Goal: Task Accomplishment & Management: Manage account settings

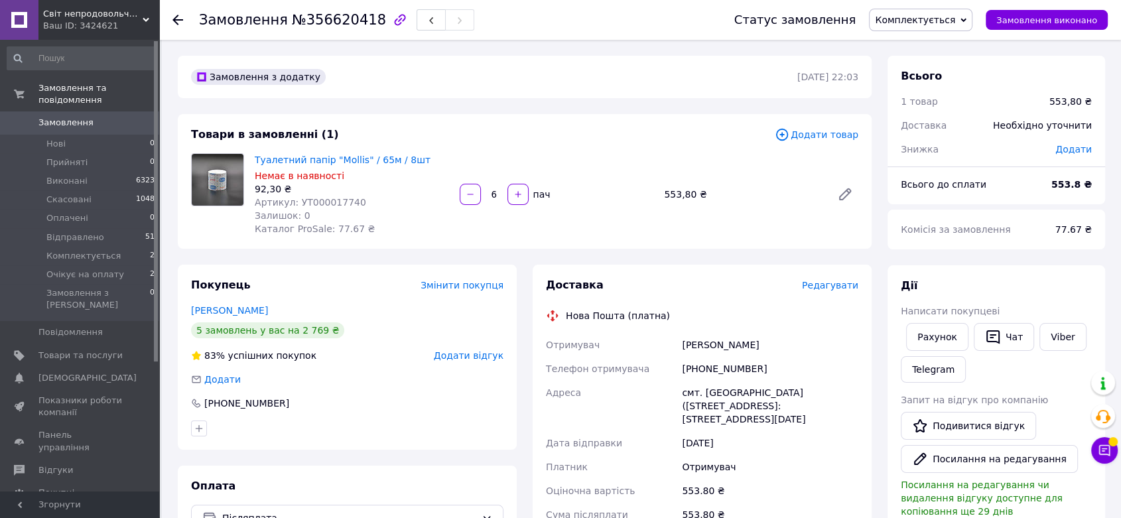
click at [828, 283] on span "Редагувати" at bounding box center [830, 285] width 56 height 11
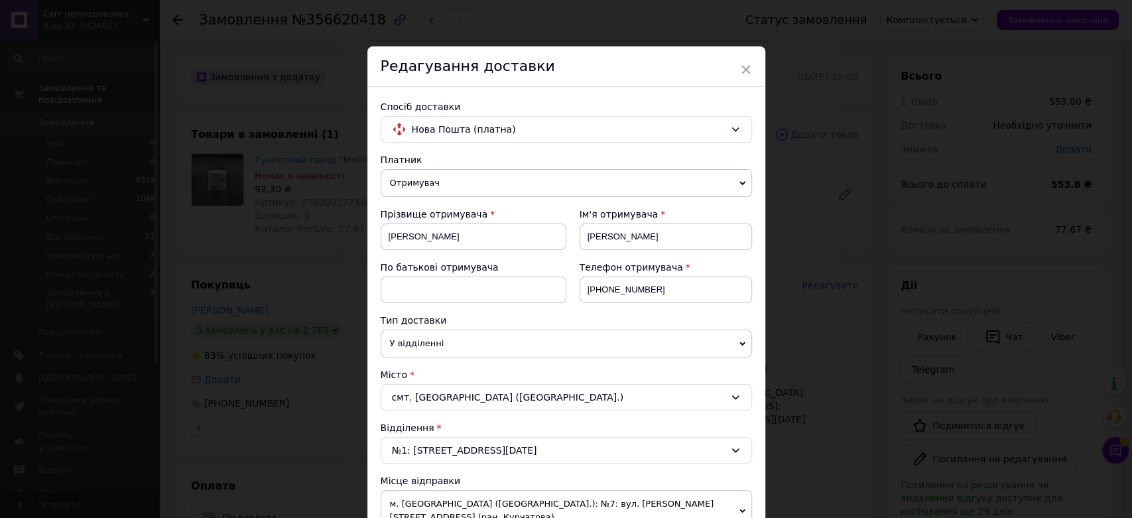
scroll to position [442, 0]
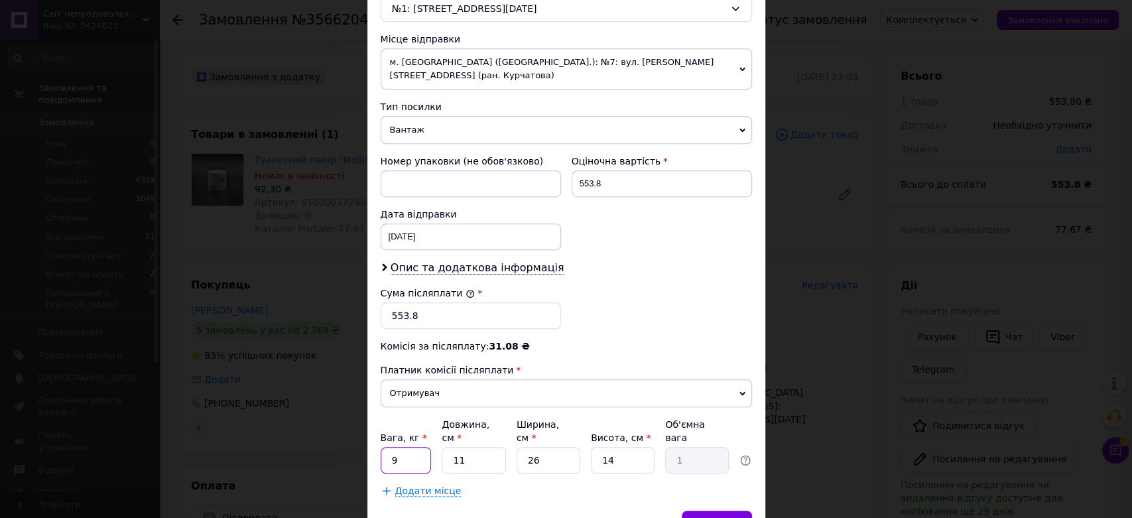
click at [399, 447] on input "9" at bounding box center [406, 460] width 51 height 27
type input "5"
type input "0.46"
type input "58"
type input "5.28"
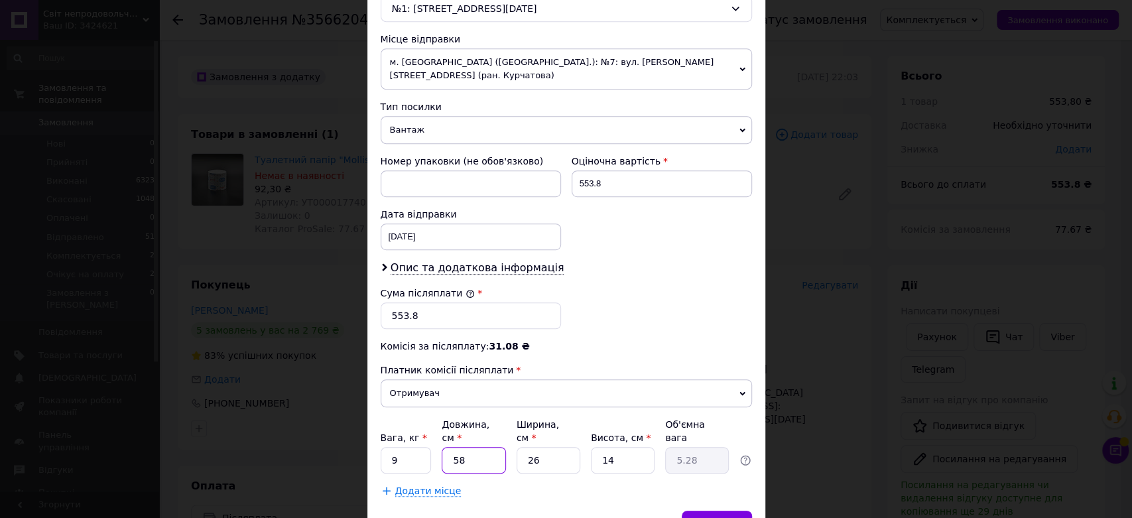
type input "58"
type input "3"
type input "0.61"
type input "38"
type input "7.71"
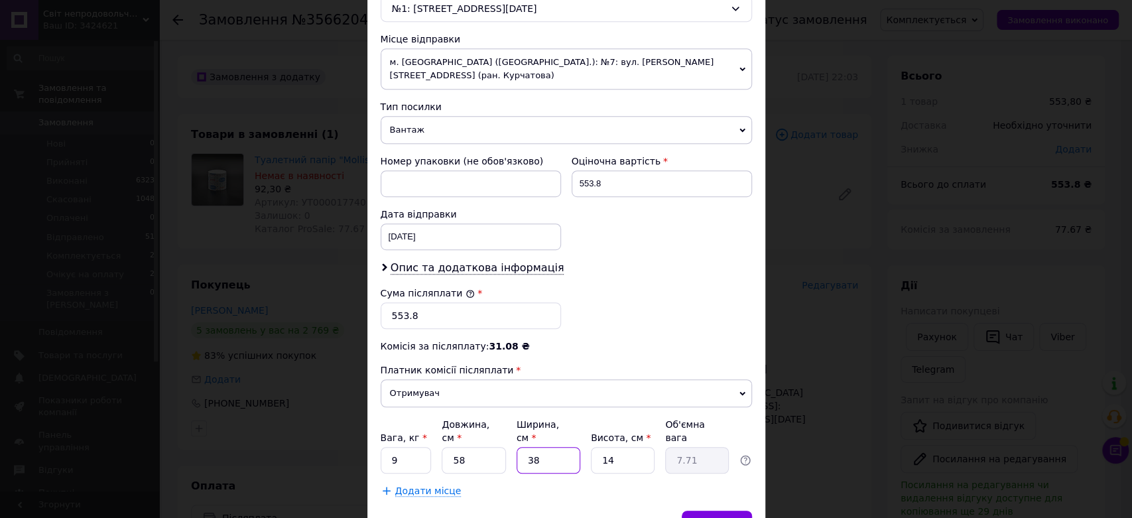
type input "38"
type input "2"
type input "1.1"
type input "23"
type input "12.67"
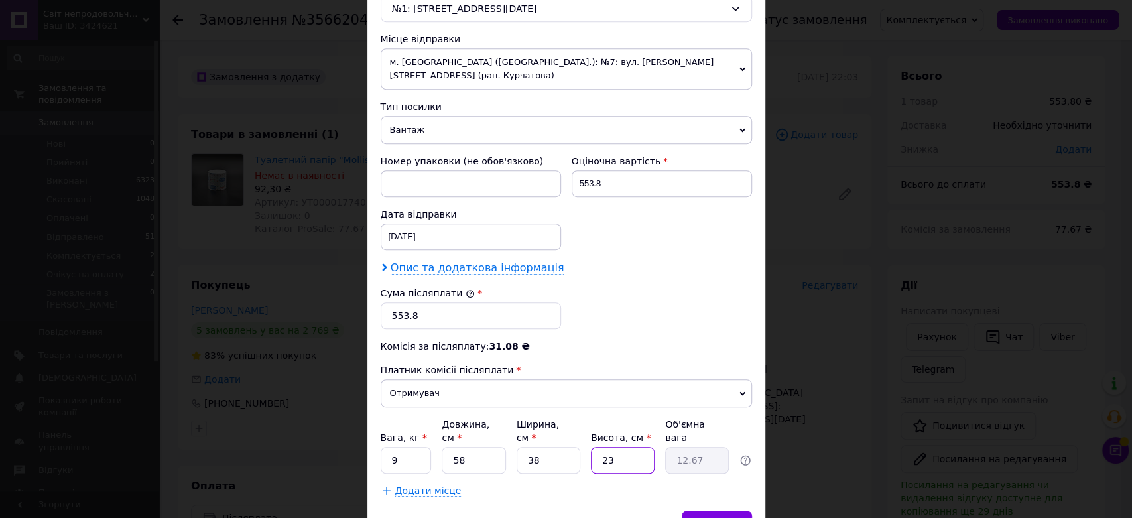
type input "23"
click at [430, 267] on span "Опис та додаткова інформація" at bounding box center [478, 267] width 174 height 13
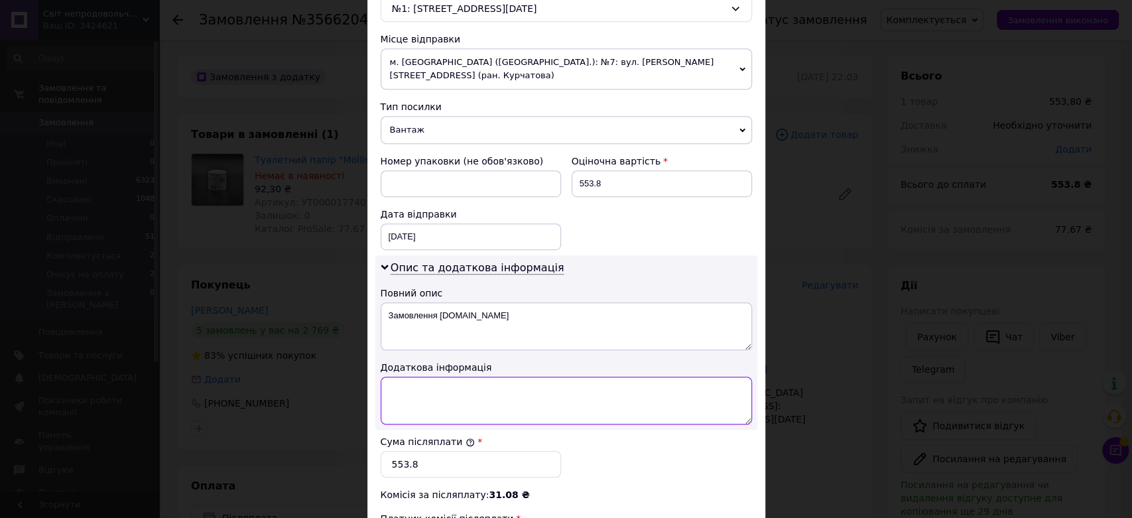
click at [404, 403] on textarea at bounding box center [567, 401] width 372 height 48
paste textarea "УТА00001409"
type textarea "УТА00001409"
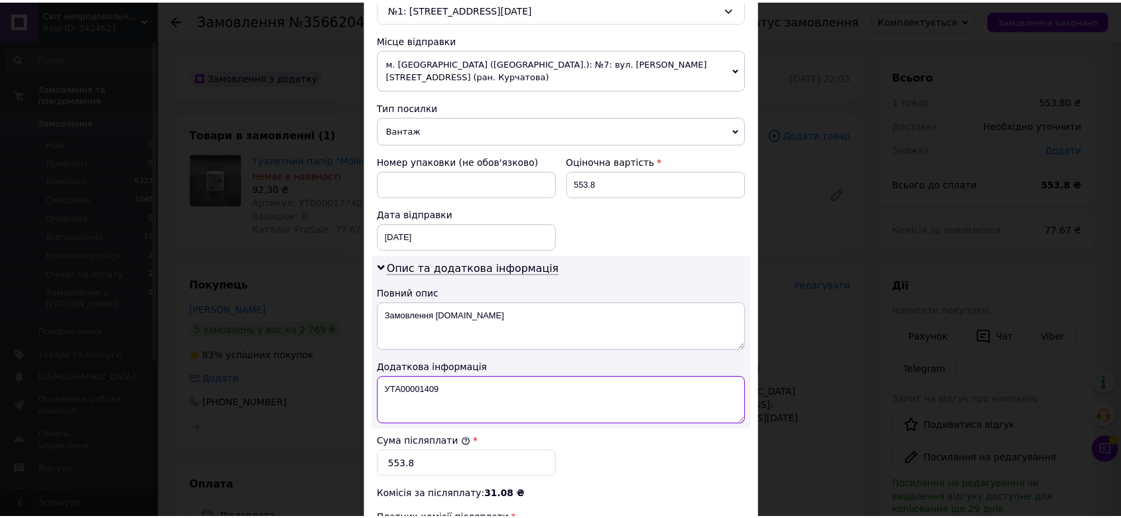
scroll to position [589, 0]
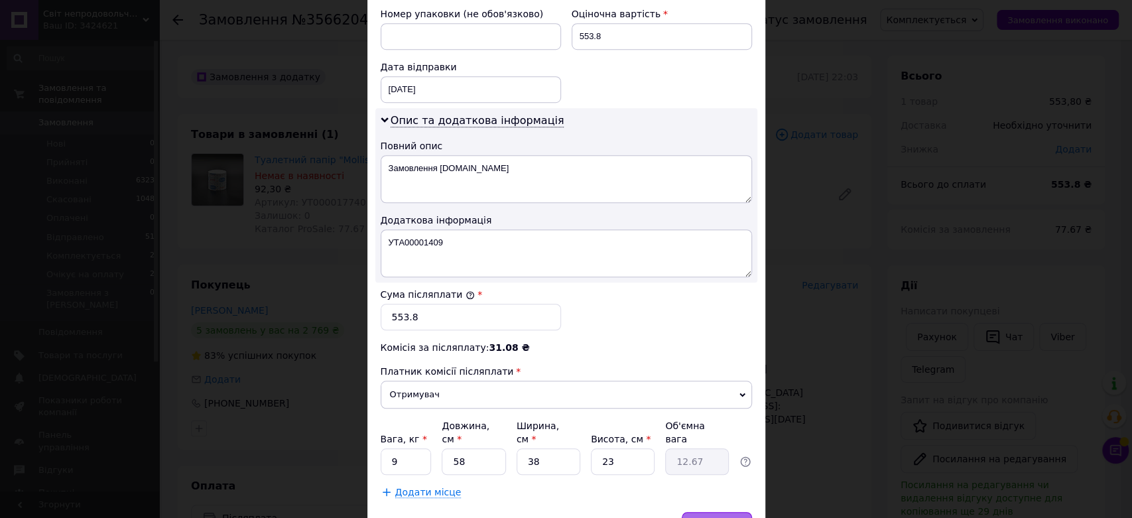
click at [701, 512] on div "Зберегти" at bounding box center [717, 525] width 70 height 27
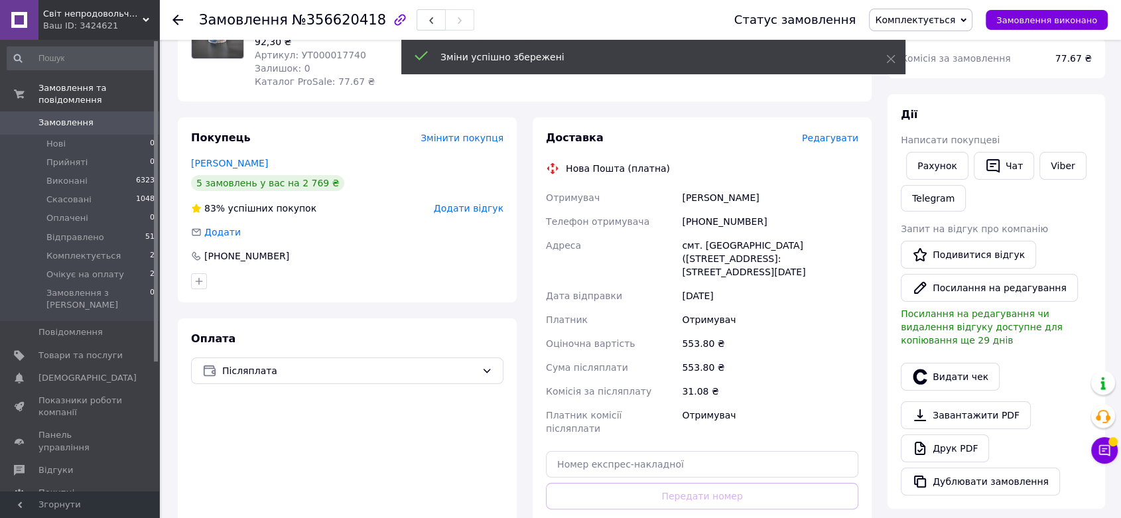
scroll to position [221, 0]
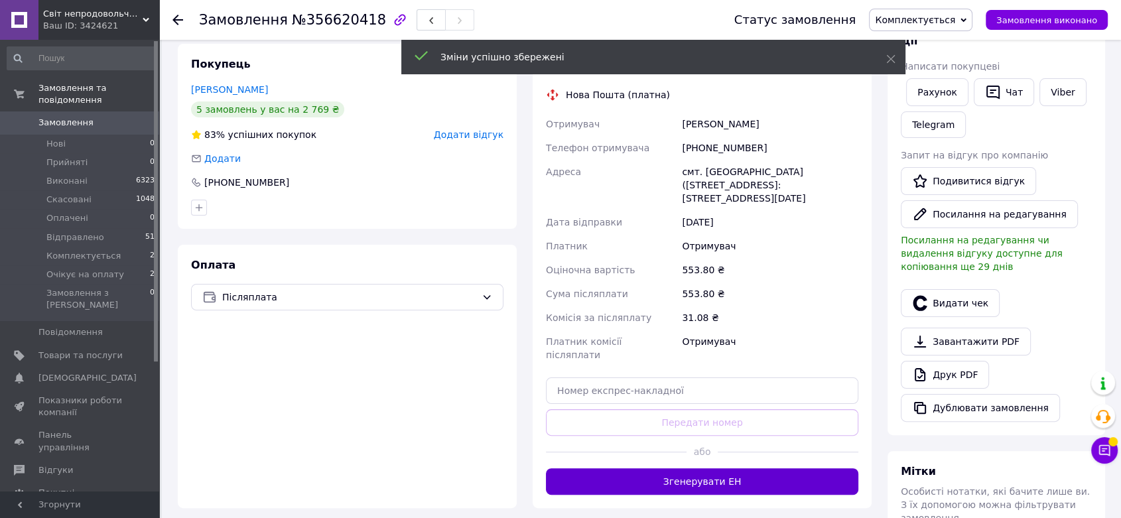
click at [716, 468] on button "Згенерувати ЕН" at bounding box center [702, 481] width 312 height 27
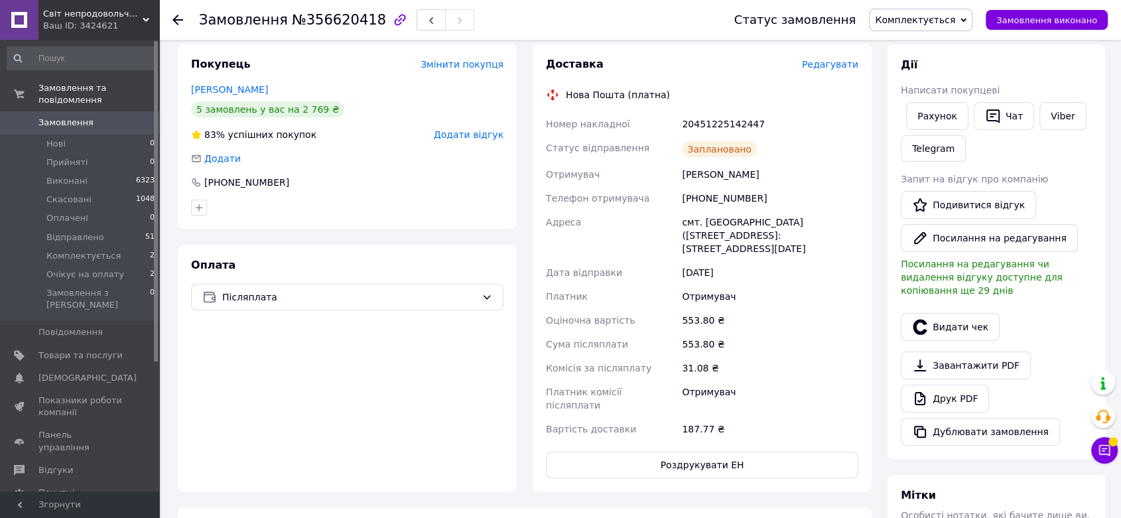
click at [720, 121] on div "20451225142447" at bounding box center [770, 124] width 182 height 24
copy div "20451225142447"
click at [955, 20] on span "Комплектується" at bounding box center [915, 20] width 80 height 11
click at [931, 121] on li "Відправлено" at bounding box center [921, 126] width 102 height 20
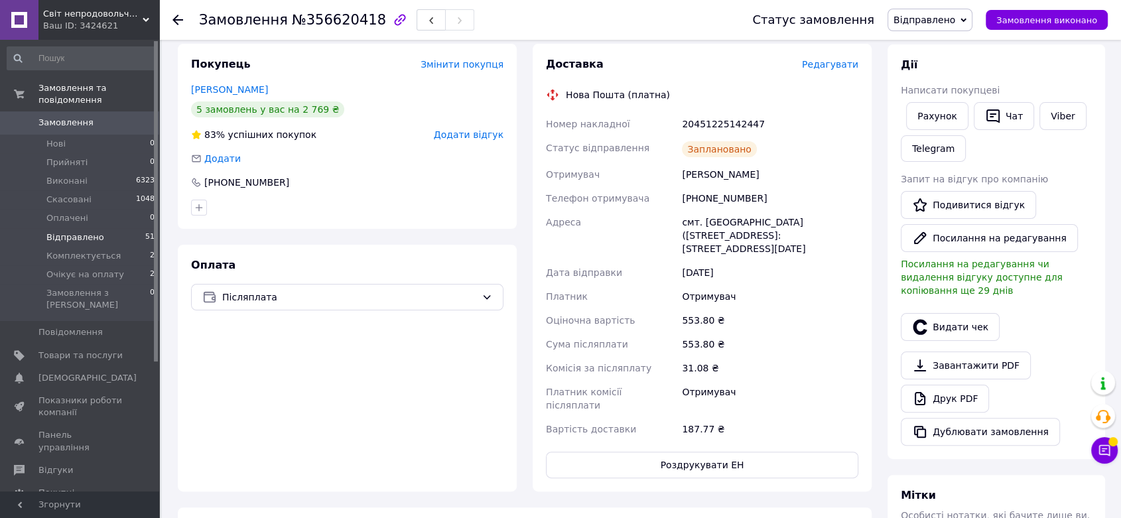
click at [94, 232] on span "Відправлено" at bounding box center [75, 238] width 58 height 12
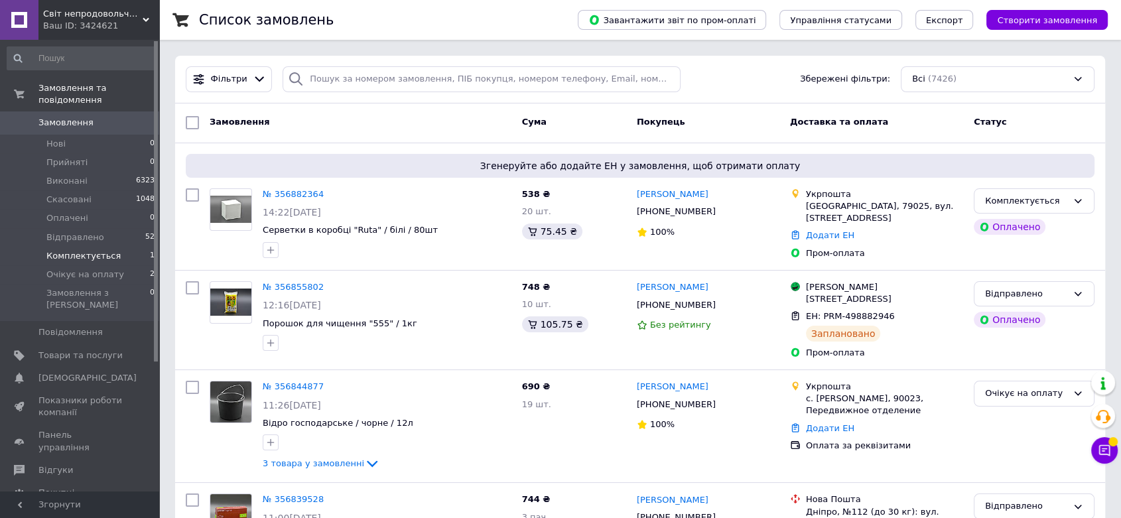
click at [124, 247] on li "Комплектується 1" at bounding box center [81, 256] width 163 height 19
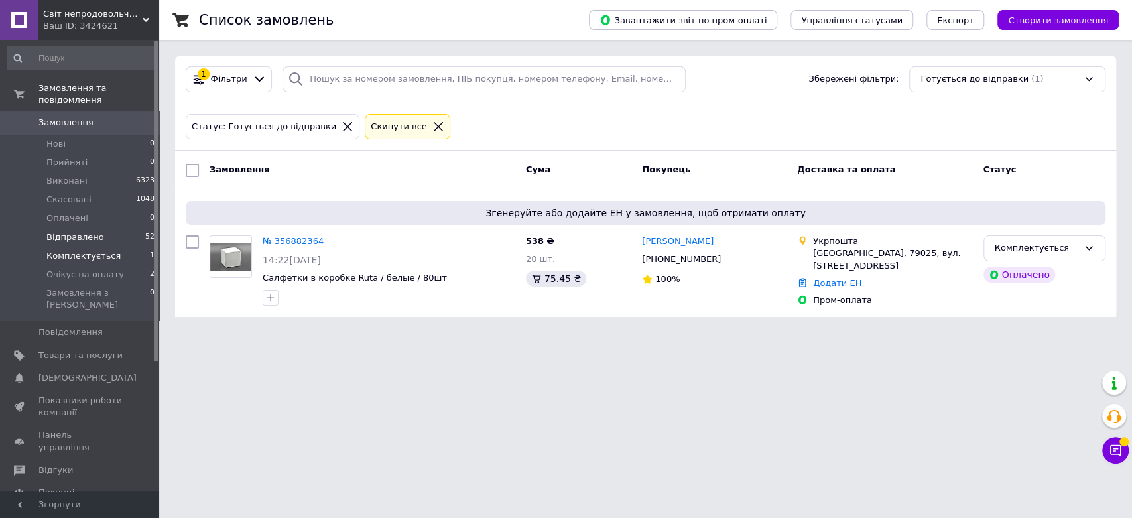
click at [92, 232] on span "Відправлено" at bounding box center [75, 238] width 58 height 12
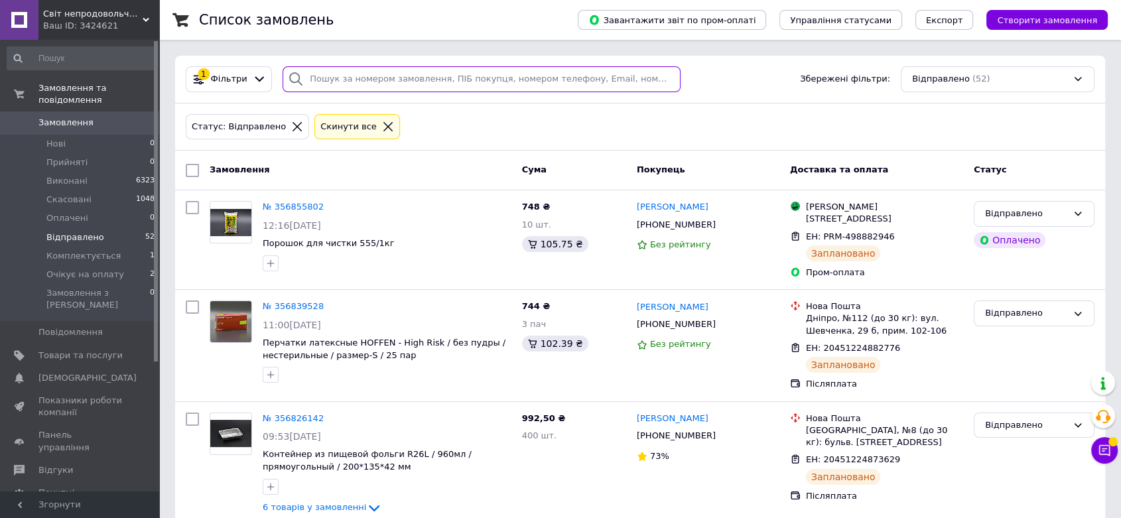
click at [427, 78] on input "search" at bounding box center [482, 79] width 398 height 26
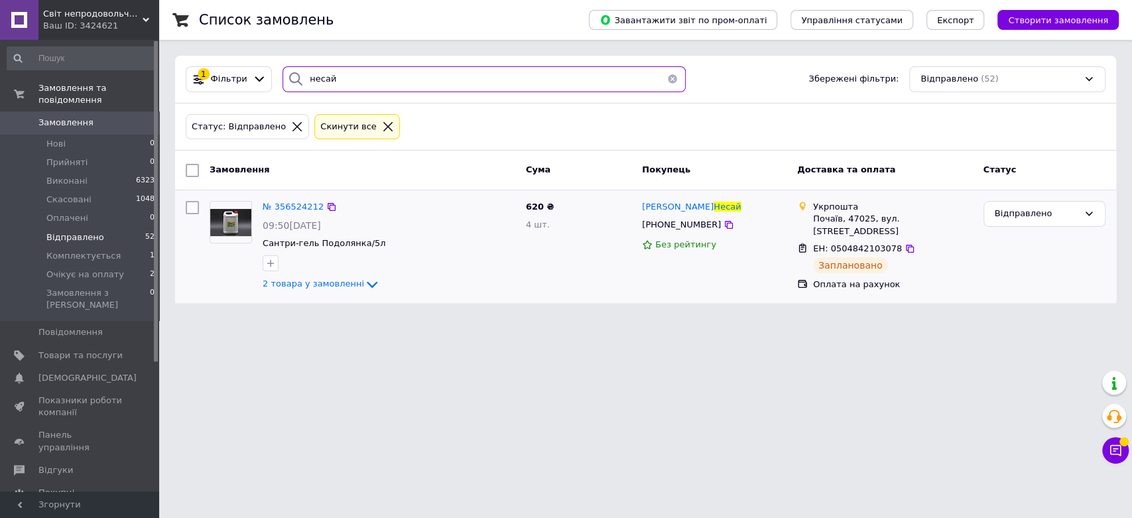
type input "несай"
click at [188, 203] on input "checkbox" at bounding box center [192, 207] width 13 height 13
checkbox input "true"
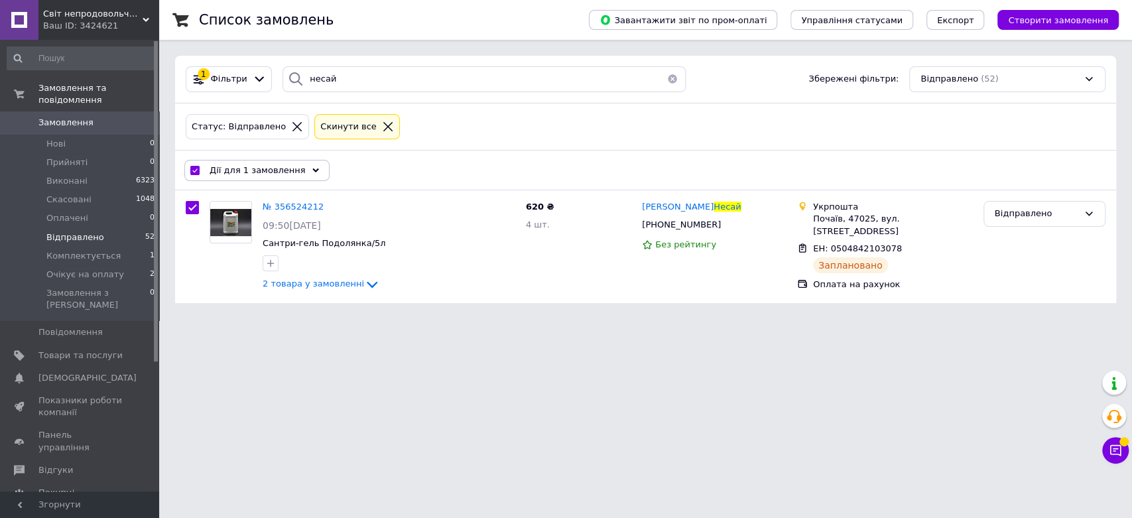
click at [256, 167] on span "Дії для 1 замовлення" at bounding box center [258, 171] width 96 height 12
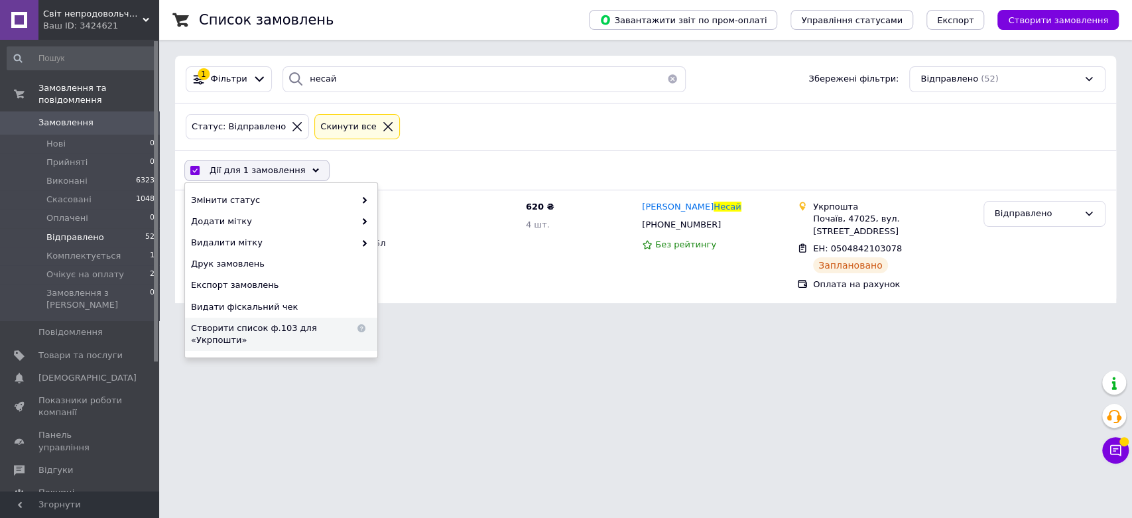
click at [255, 330] on span "Створити список ф.103 для «Укрпошти»" at bounding box center [273, 334] width 164 height 24
click at [87, 265] on li "Очікує на оплату 2" at bounding box center [81, 274] width 163 height 19
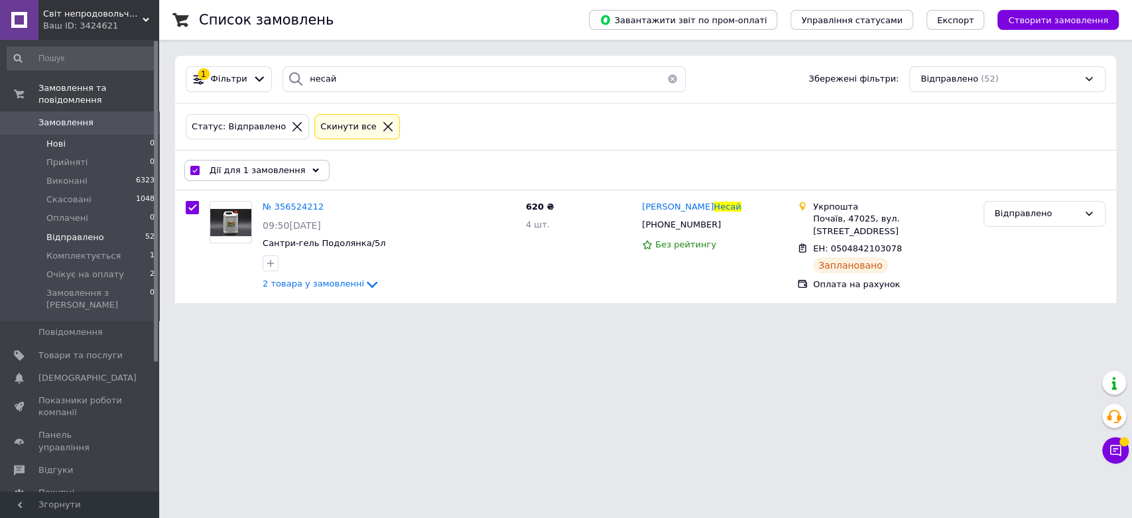
click at [90, 135] on li "Нові 0" at bounding box center [81, 144] width 163 height 19
click at [61, 138] on span "Нові" at bounding box center [55, 144] width 19 height 12
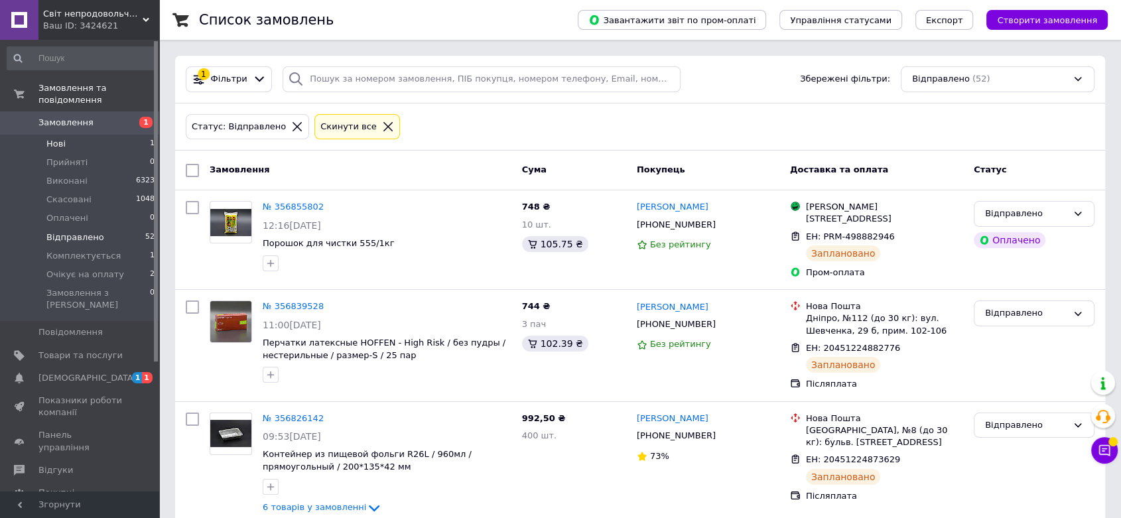
click at [84, 135] on li "Нові 1" at bounding box center [81, 144] width 163 height 19
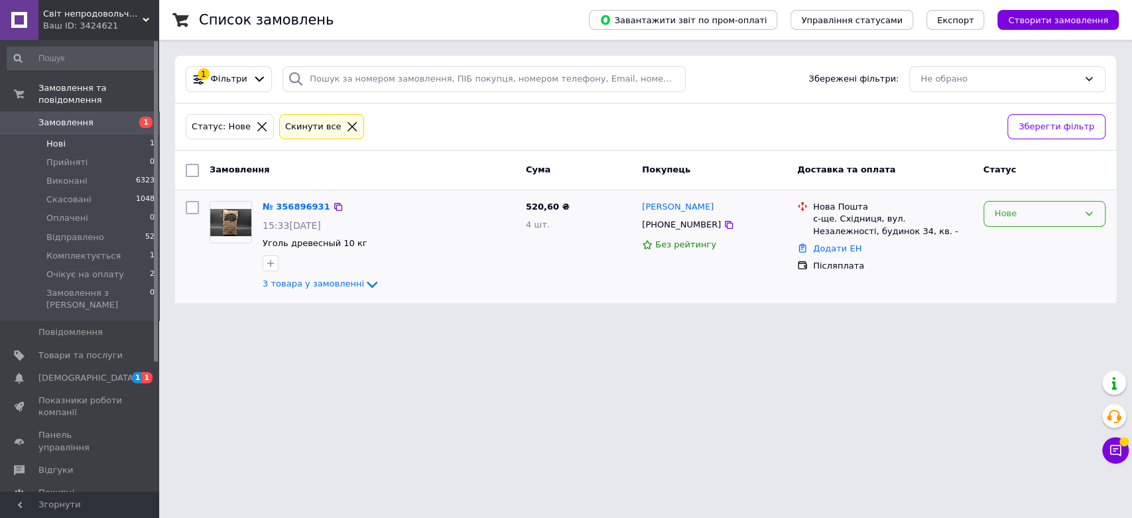
click at [1032, 210] on div "Нове" at bounding box center [1037, 214] width 84 height 14
click at [1022, 242] on li "Прийнято" at bounding box center [1044, 242] width 121 height 25
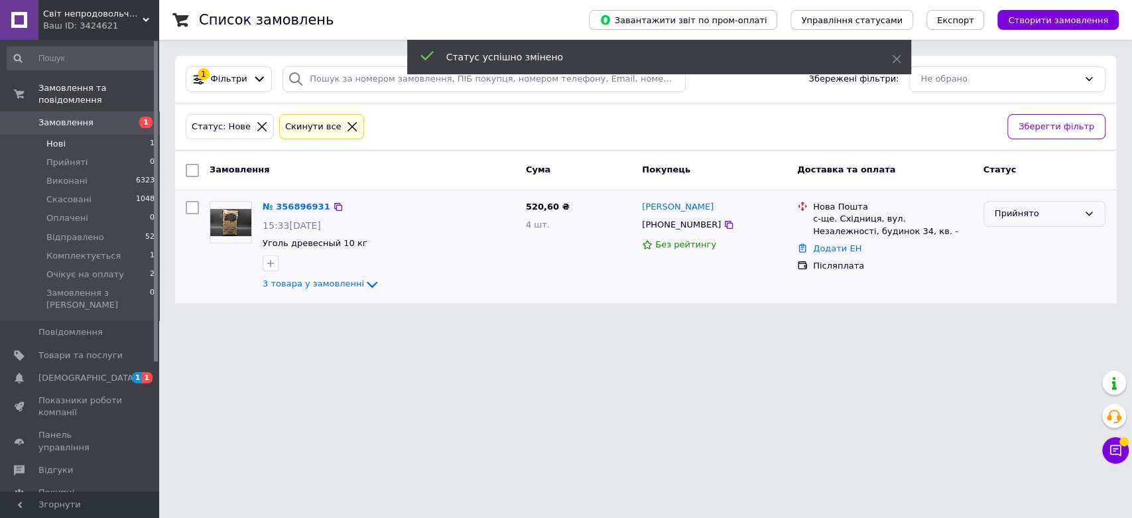
click at [1051, 219] on div "Прийнято" at bounding box center [1037, 214] width 84 height 14
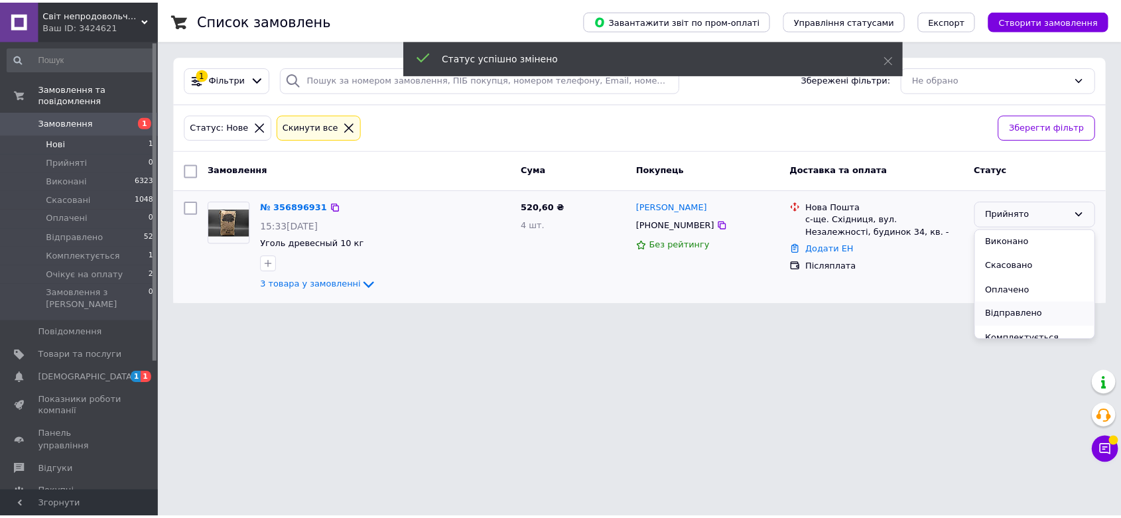
scroll to position [36, 0]
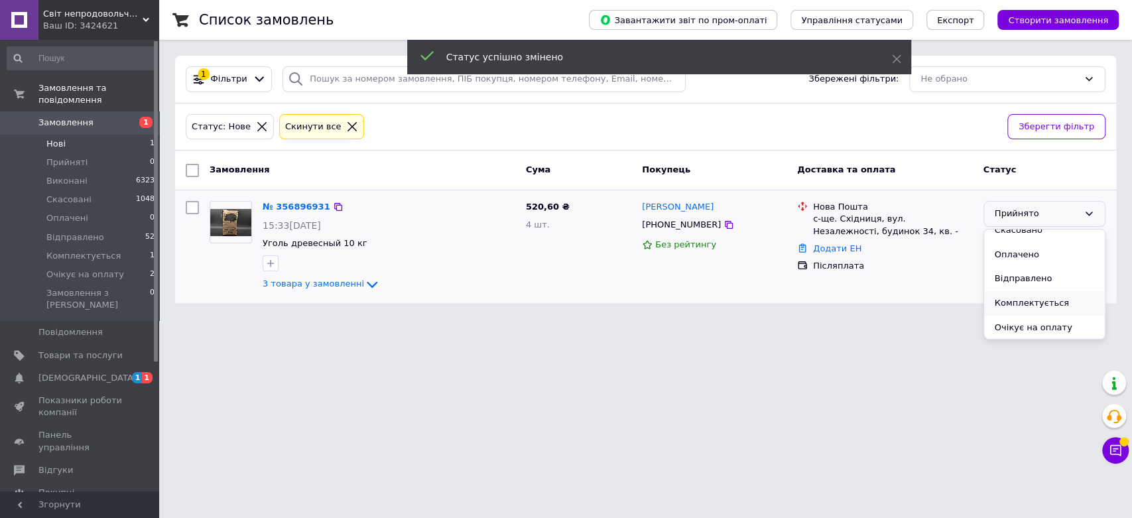
click at [1026, 299] on li "Комплектується" at bounding box center [1044, 303] width 121 height 25
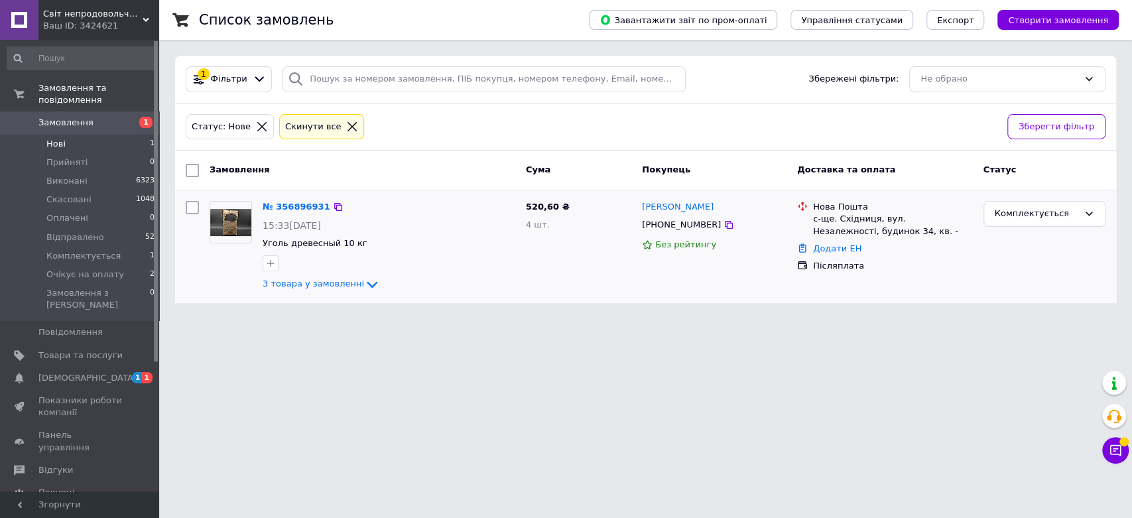
click at [72, 135] on li "Нові 1" at bounding box center [81, 144] width 163 height 19
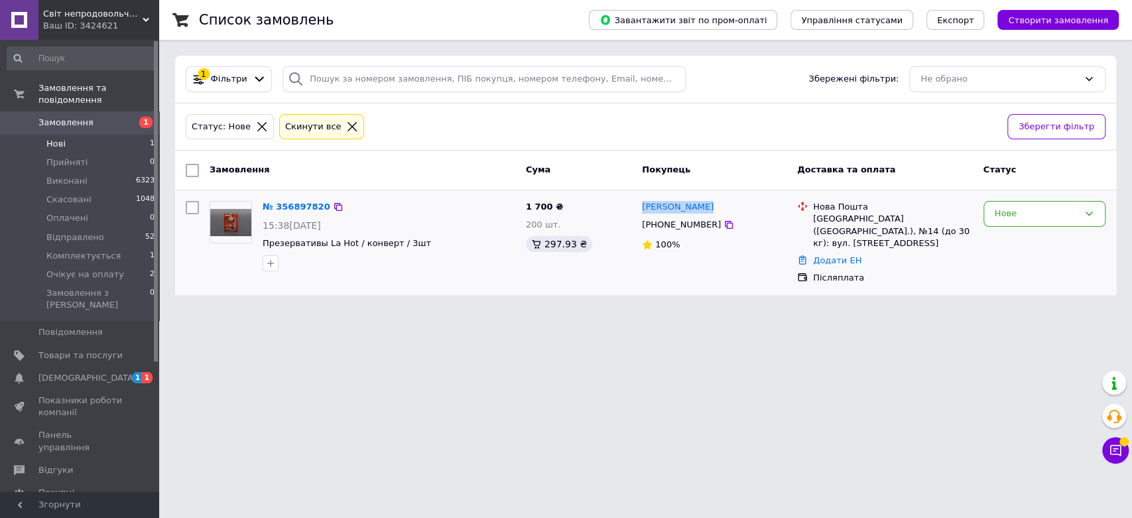
drag, startPoint x: 715, startPoint y: 204, endPoint x: 642, endPoint y: 206, distance: 73.6
click at [642, 206] on div "Тарас Кравчик" at bounding box center [714, 207] width 147 height 15
copy link "Тарас Кравчик"
click at [346, 126] on icon at bounding box center [352, 127] width 12 height 12
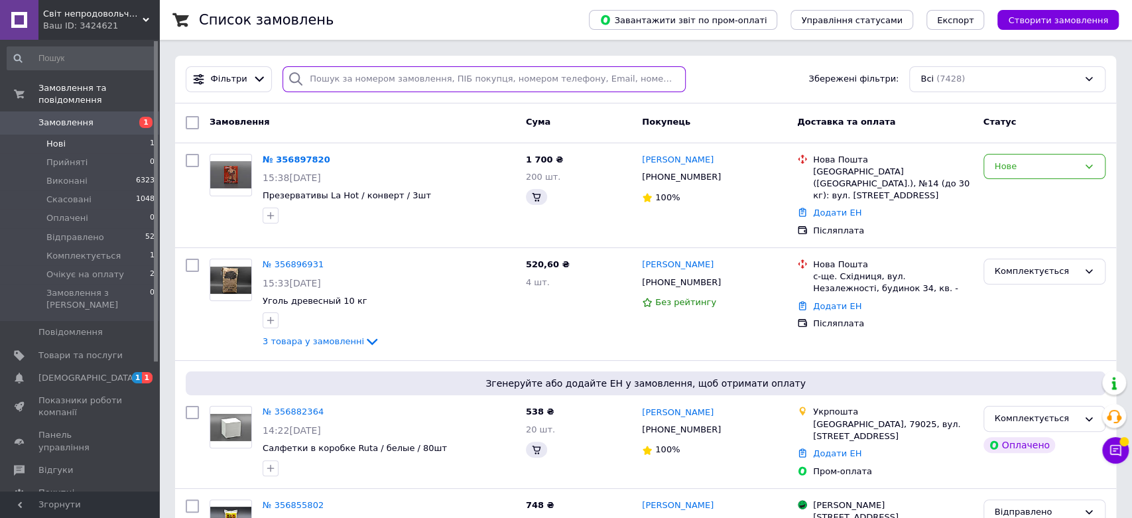
click at [406, 75] on input "search" at bounding box center [484, 79] width 403 height 26
paste input "Тарас Кравчик"
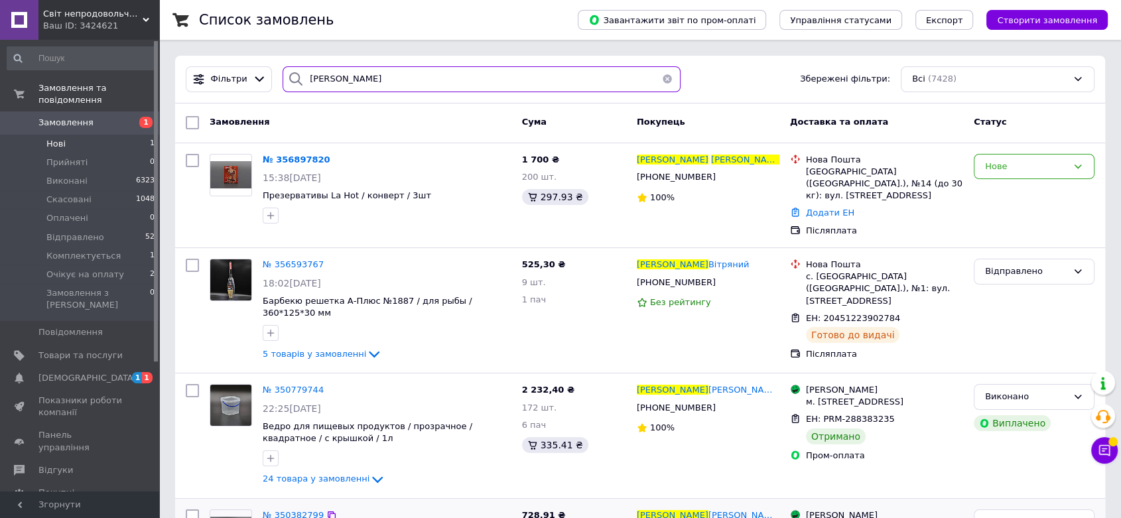
type input "Тарас Кравчик"
click at [91, 135] on li "Нові 1" at bounding box center [81, 144] width 163 height 19
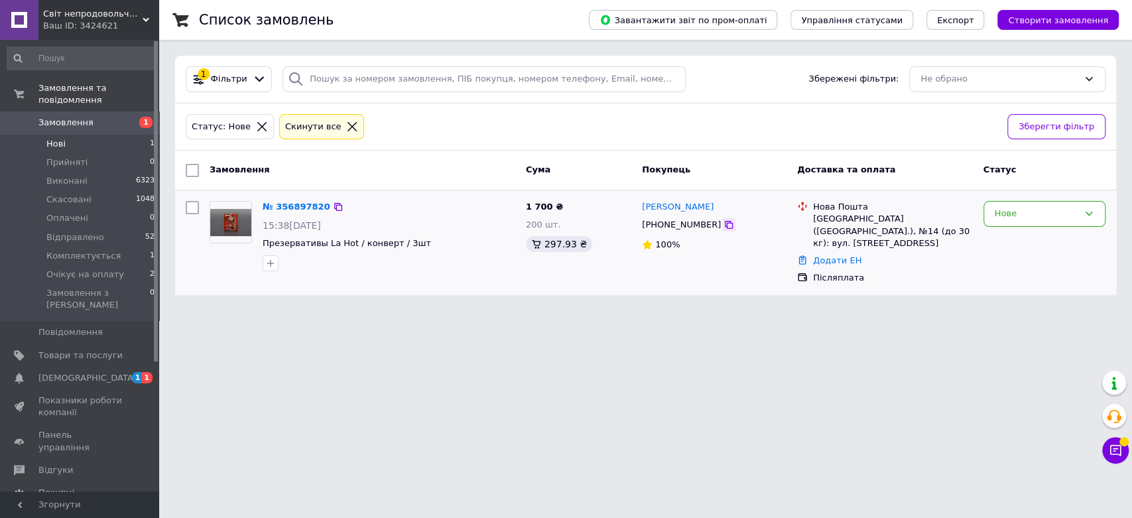
click at [725, 226] on icon at bounding box center [729, 225] width 8 height 8
